Goal: Navigation & Orientation: Go to known website

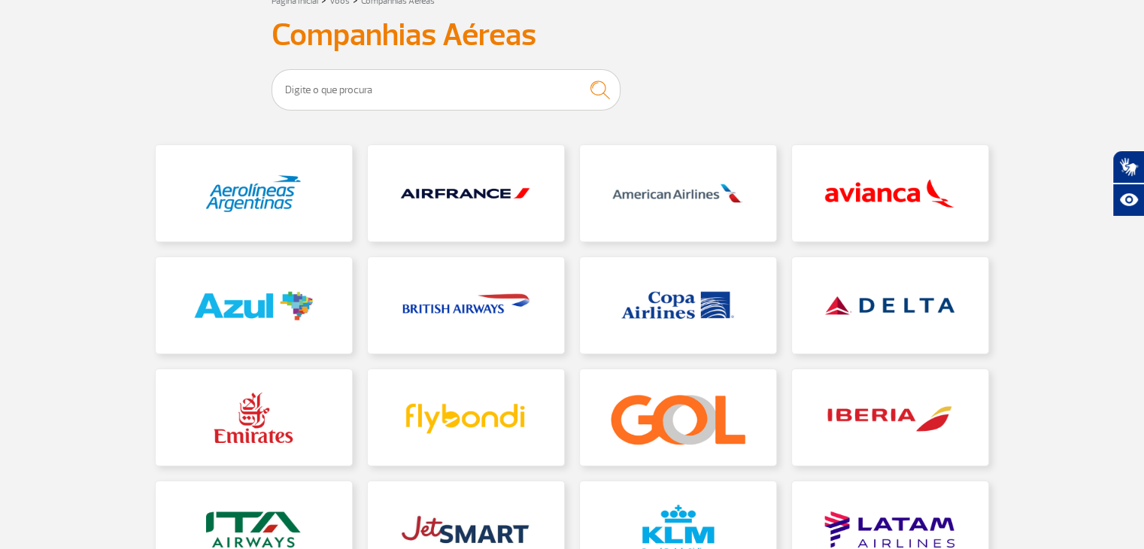
scroll to position [150, 0]
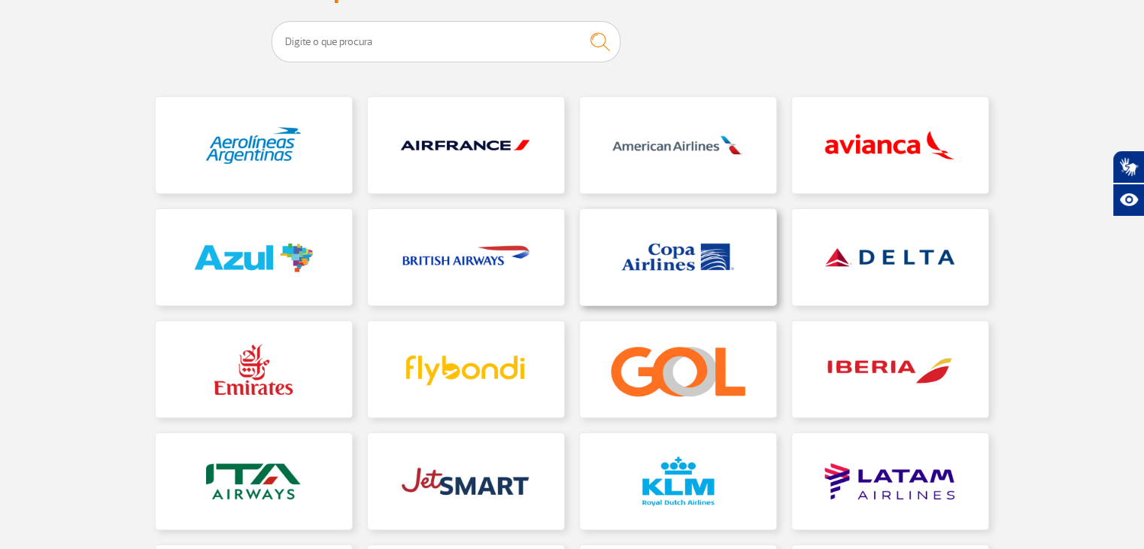
click at [708, 246] on link at bounding box center [678, 257] width 196 height 96
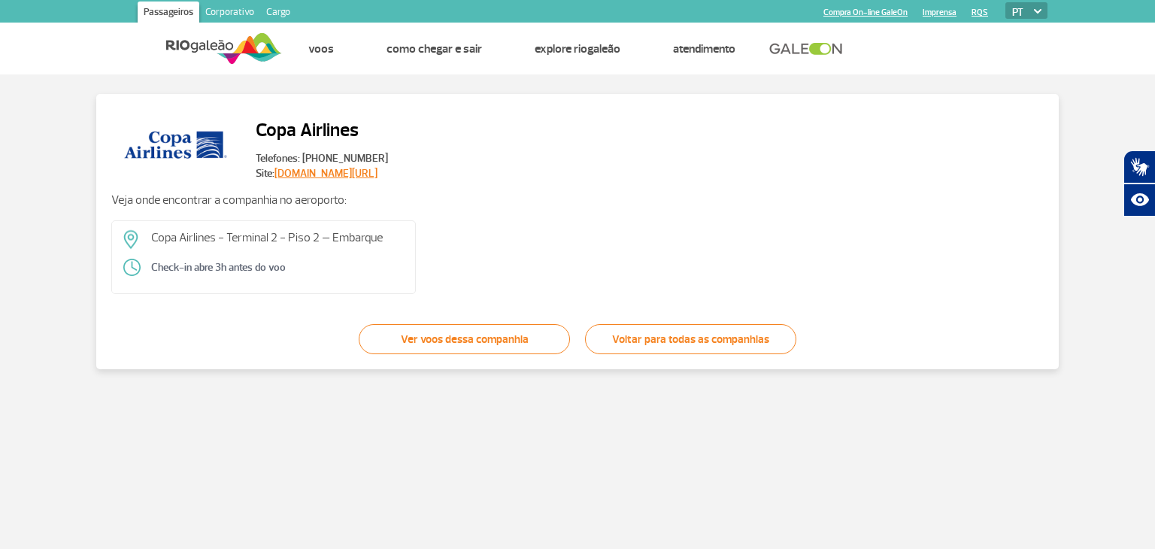
click at [296, 174] on link "[DOMAIN_NAME][URL]" at bounding box center [326, 173] width 103 height 13
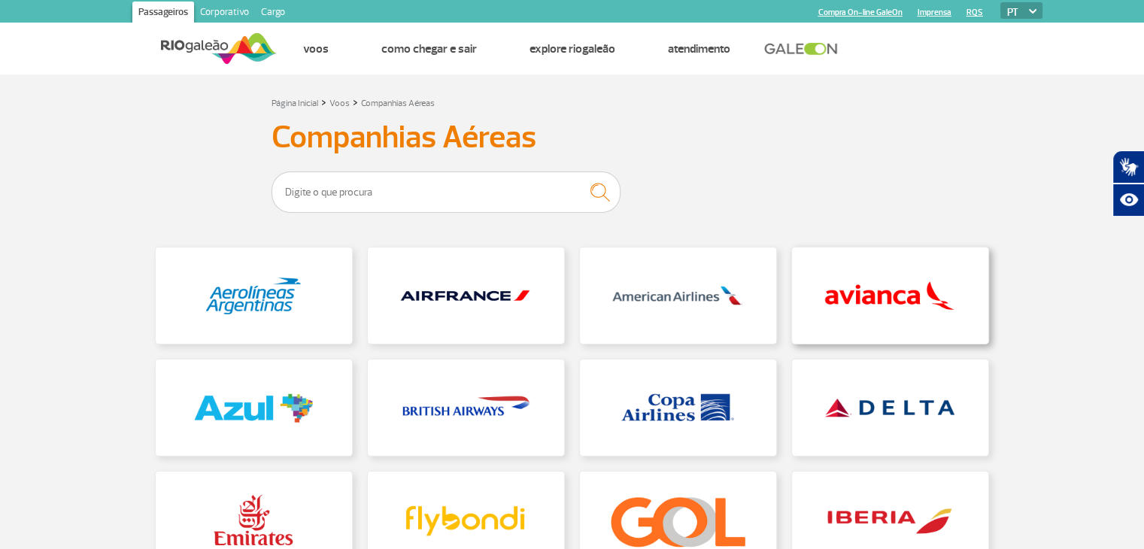
click at [945, 320] on link at bounding box center [890, 295] width 196 height 96
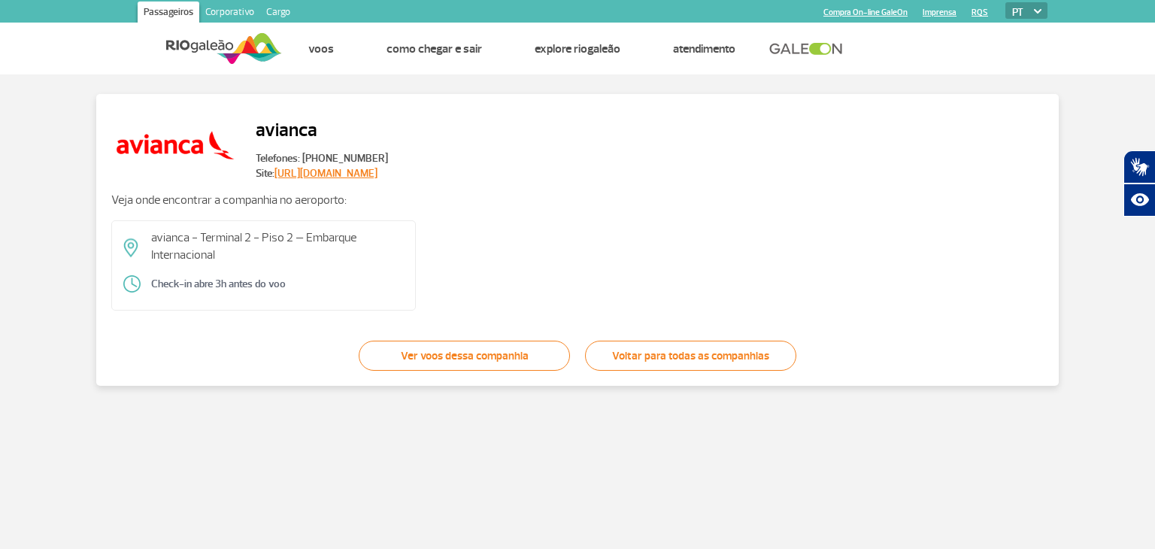
click at [296, 177] on link "[URL][DOMAIN_NAME]" at bounding box center [326, 173] width 103 height 13
